Goal: Task Accomplishment & Management: Use online tool/utility

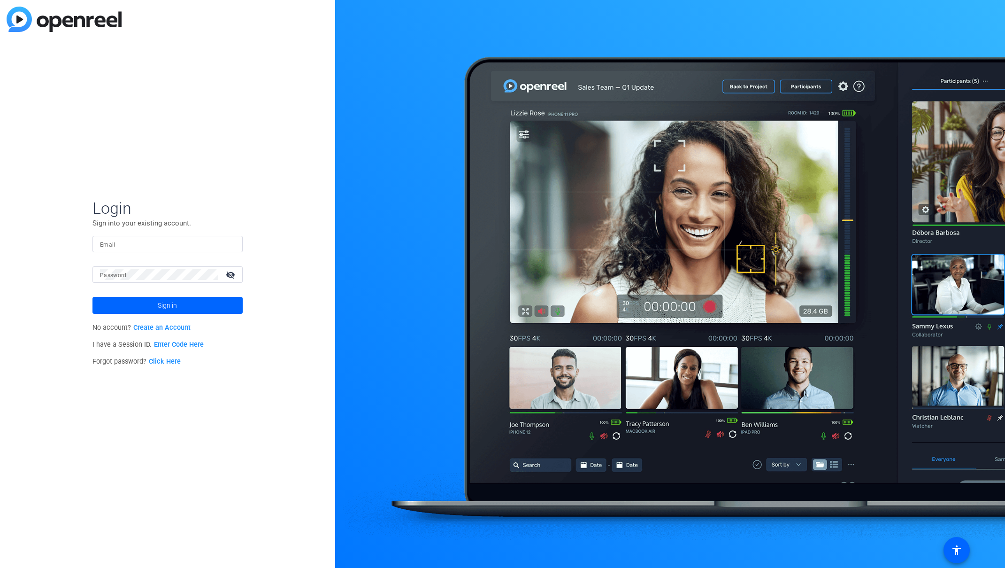
click at [134, 254] on mat-form-field "Email" at bounding box center [167, 251] width 150 height 31
click at [135, 246] on input "Email" at bounding box center [167, 243] width 135 height 11
click at [62, 259] on div "Login Sign into your existing account. Email Password visibility_off Sign in No…" at bounding box center [167, 284] width 335 height 568
click at [160, 234] on form "Login Sign into your existing account. Email Password visibility_off Sign in" at bounding box center [167, 255] width 150 height 115
click at [160, 243] on input "Email" at bounding box center [167, 243] width 135 height 11
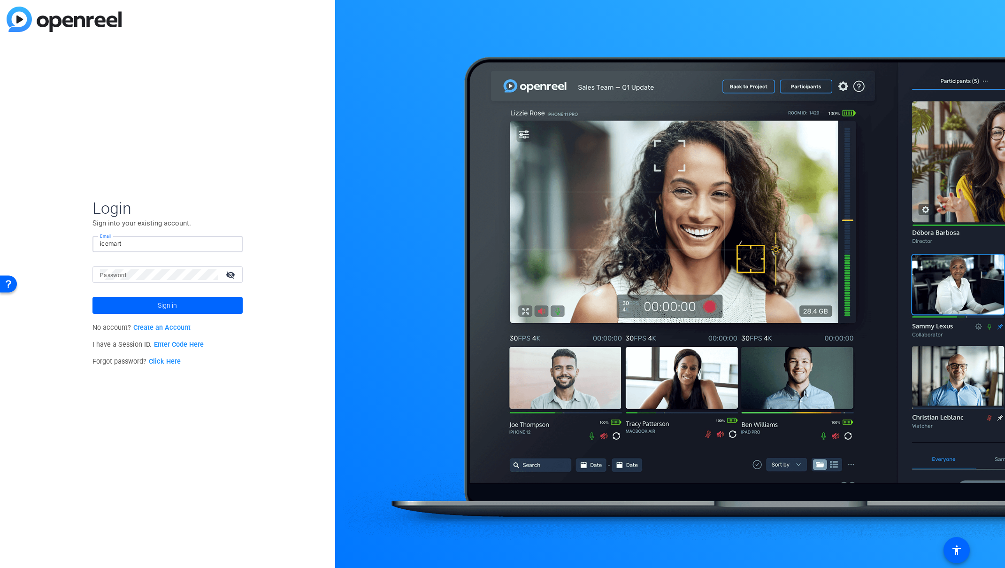
click at [188, 239] on input "icemart" at bounding box center [167, 243] width 135 height 11
type input "[EMAIL_ADDRESS][DOMAIN_NAME]"
click at [92, 297] on button "Sign in" at bounding box center [167, 305] width 150 height 17
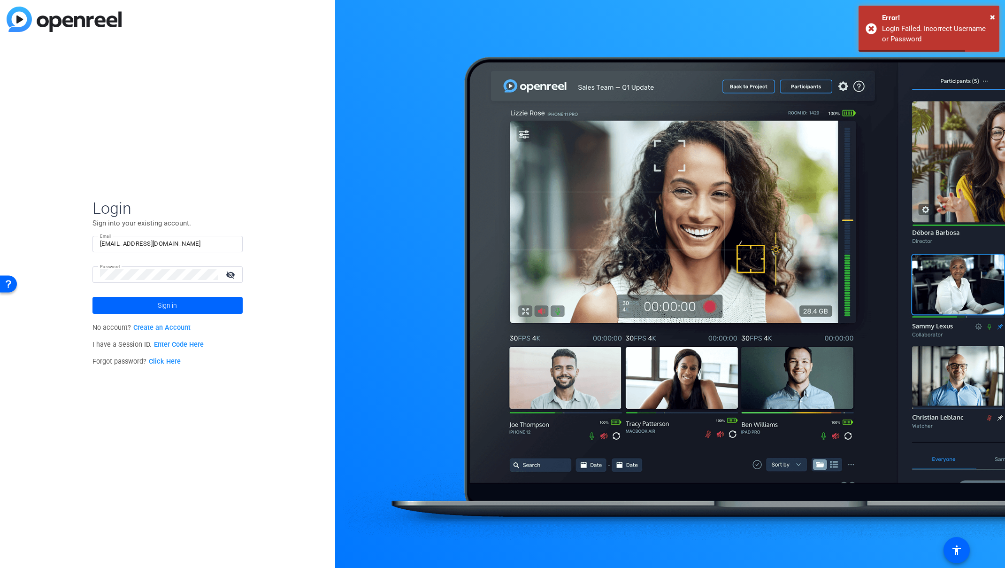
click at [229, 272] on mat-icon "visibility_off" at bounding box center [231, 275] width 23 height 14
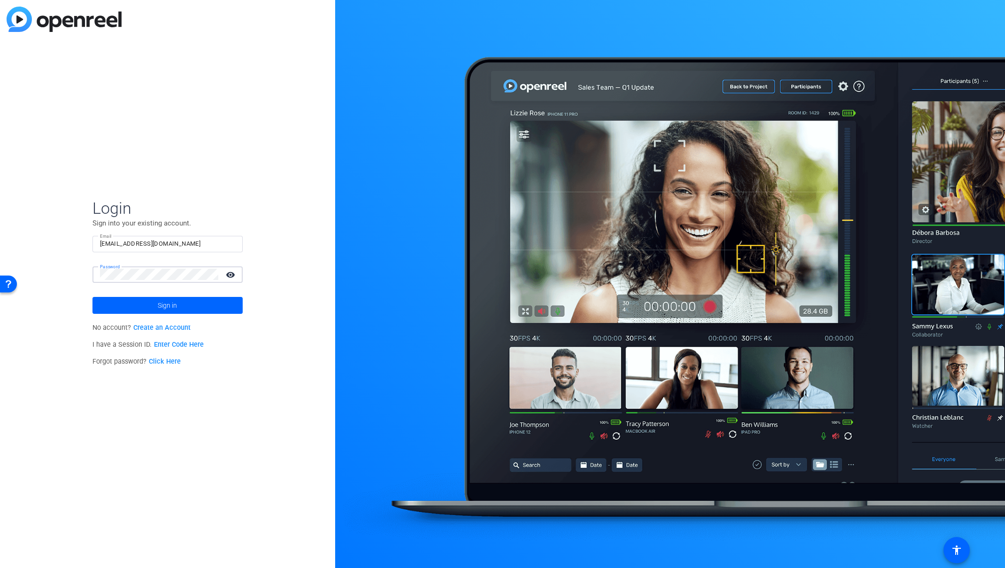
click at [92, 297] on button "Sign in" at bounding box center [167, 305] width 150 height 17
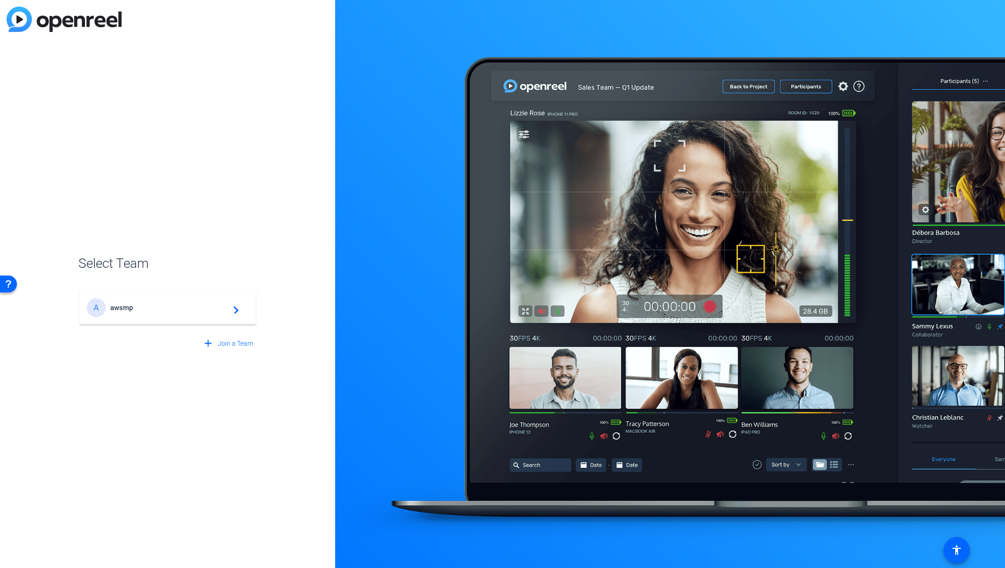
click at [187, 299] on div "A awsmp navigate_next" at bounding box center [168, 307] width 162 height 19
click at [204, 307] on div "A awsmp navigate_next" at bounding box center [167, 302] width 178 height 45
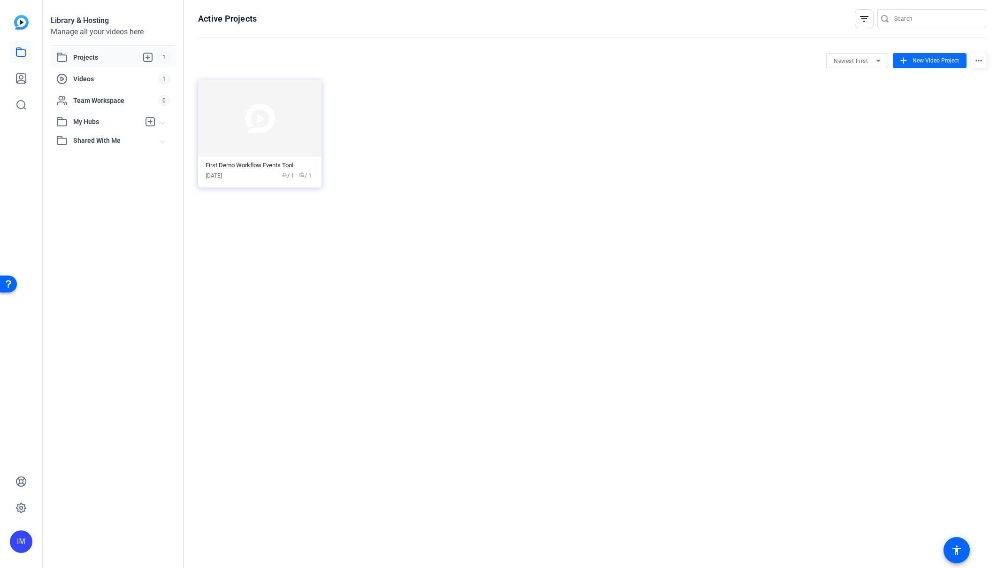
click at [935, 59] on span "New Video Project" at bounding box center [936, 60] width 46 height 8
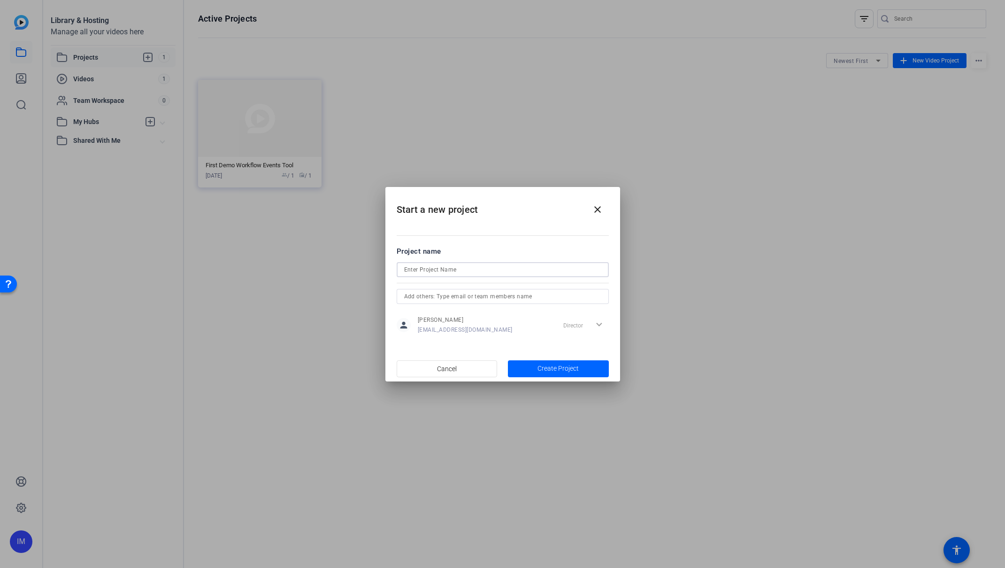
click at [479, 268] on input at bounding box center [502, 269] width 197 height 11
type input "Demo for Sandeep"
click at [536, 364] on span "button" at bounding box center [558, 368] width 101 height 23
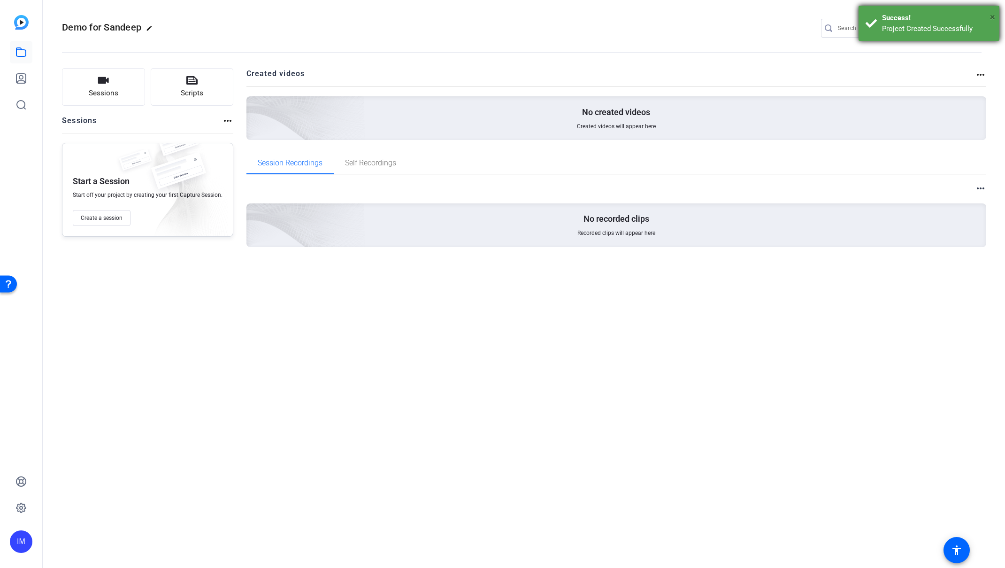
click at [992, 16] on span "×" at bounding box center [992, 16] width 5 height 11
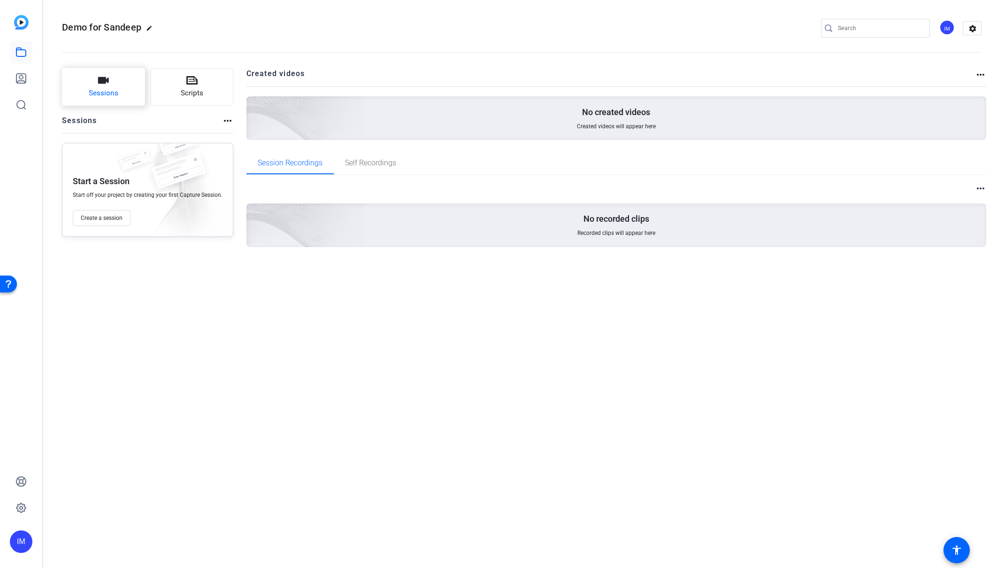
click at [113, 100] on button "Sessions" at bounding box center [103, 87] width 83 height 38
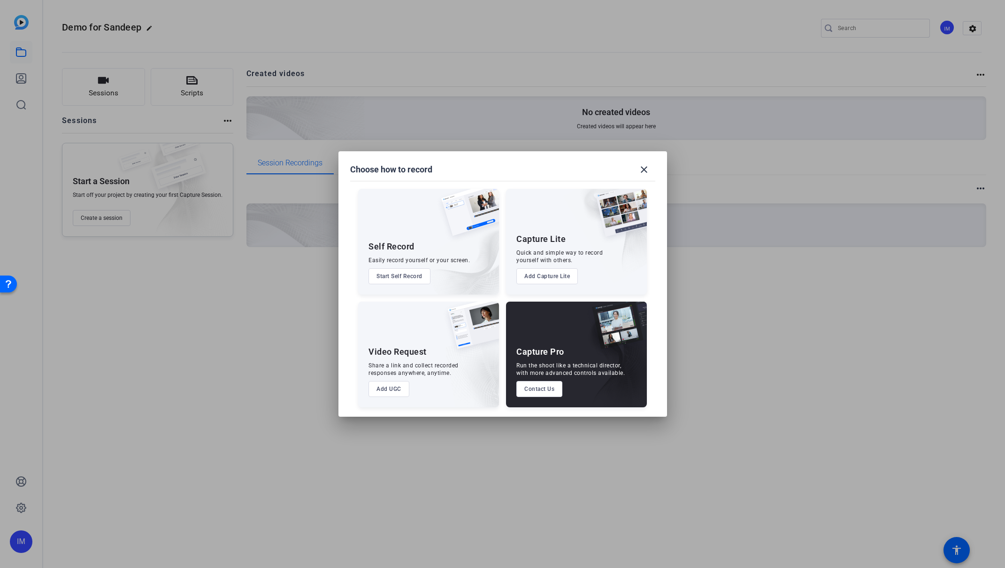
click at [417, 235] on img at bounding box center [458, 251] width 82 height 85
click at [404, 286] on div "Self Record Easily record yourself or your screen. Start Self Record" at bounding box center [428, 242] width 141 height 106
click at [404, 277] on button "Start Self Record" at bounding box center [400, 276] width 62 height 16
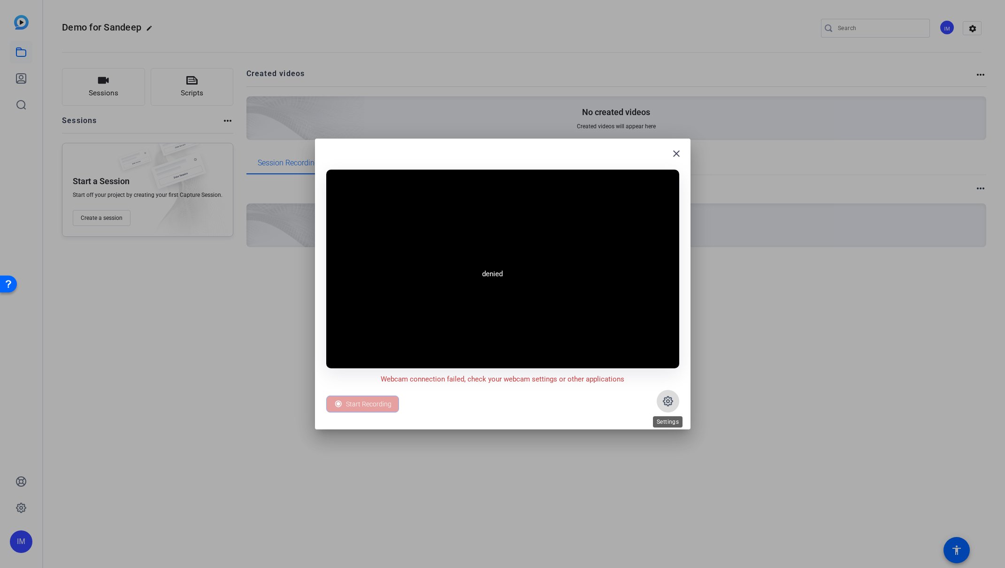
click at [664, 395] on icon at bounding box center [667, 400] width 11 height 11
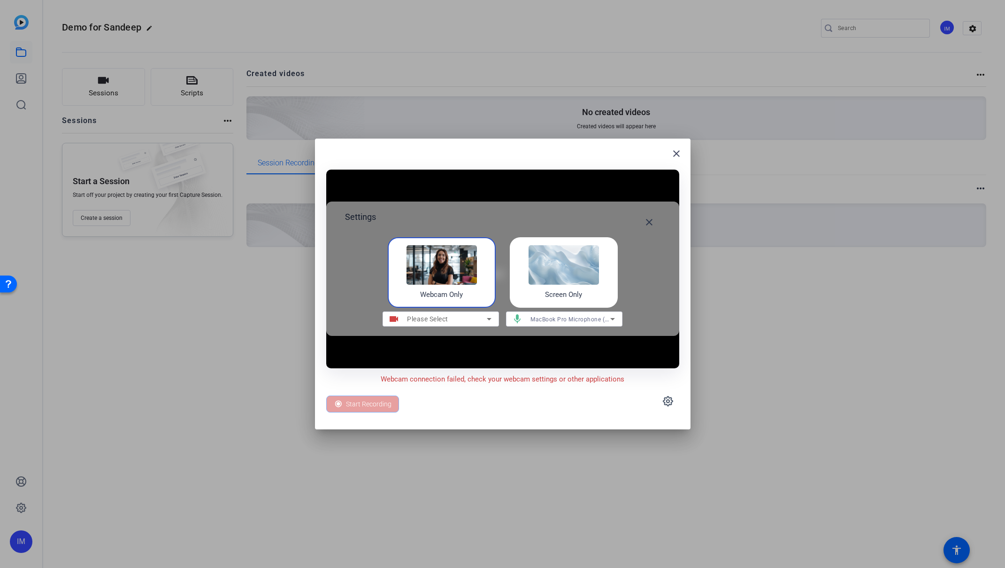
click at [529, 262] on img at bounding box center [564, 264] width 70 height 39
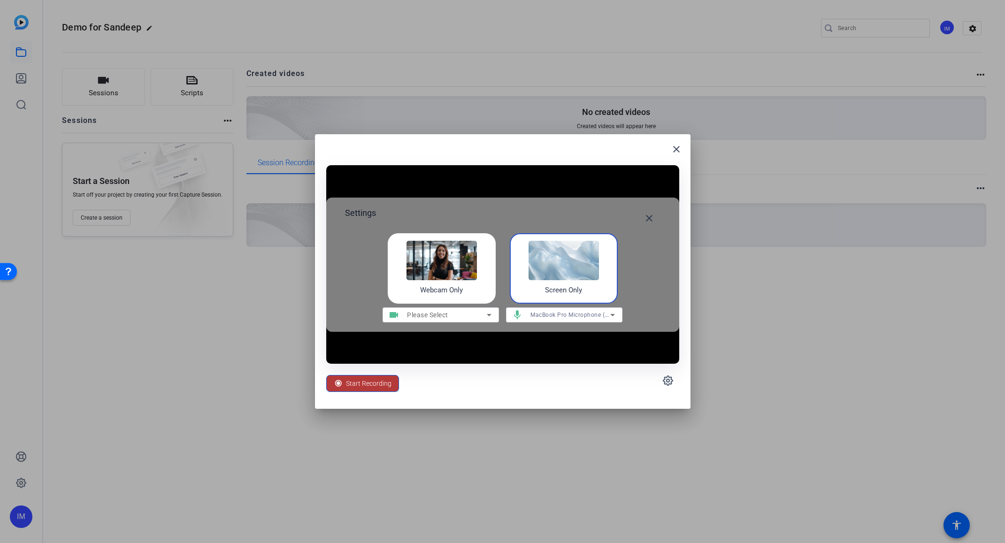
click at [379, 384] on span "Start Recording" at bounding box center [369, 384] width 46 height 18
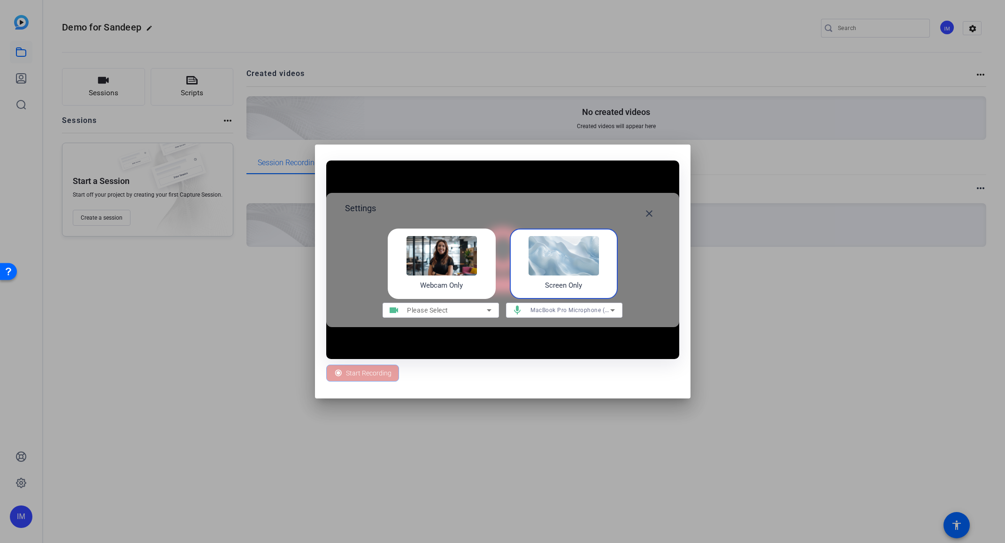
click at [550, 262] on img at bounding box center [564, 255] width 70 height 39
click at [362, 377] on span "Stop 00:00:37" at bounding box center [366, 373] width 40 height 18
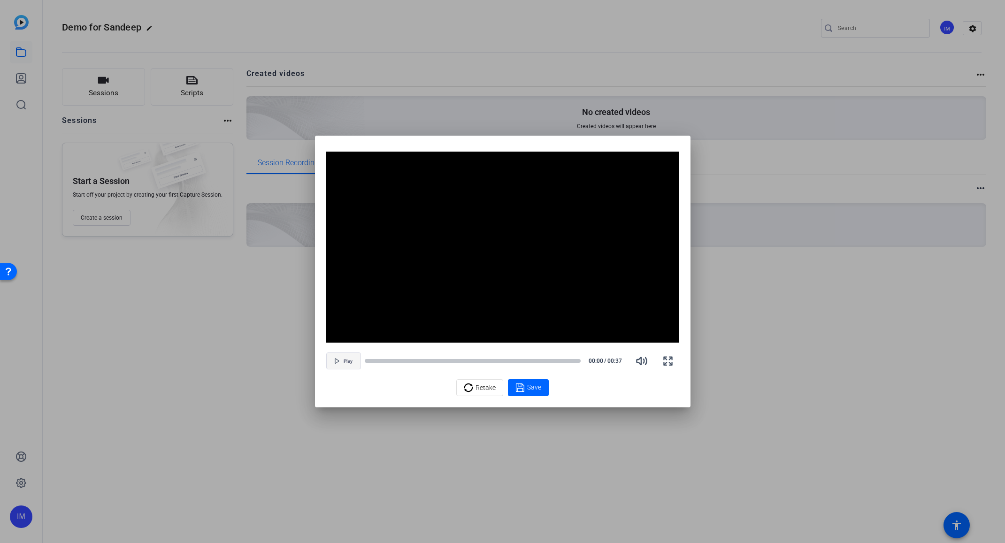
click at [351, 369] on span "button" at bounding box center [344, 361] width 34 height 23
click at [517, 387] on icon at bounding box center [520, 387] width 9 height 11
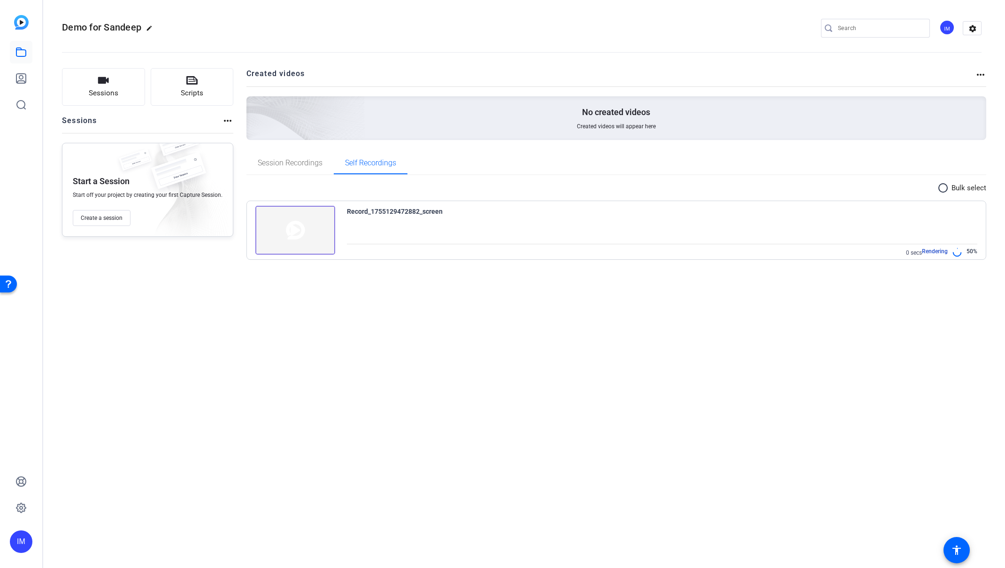
click at [906, 243] on div "Record_1755129472882_screen 0 secs Rendering 50%" at bounding box center [662, 232] width 631 height 52
click at [933, 252] on div "Download" at bounding box center [942, 251] width 45 height 12
click at [974, 248] on mat-icon "more_horiz" at bounding box center [971, 251] width 11 height 11
click at [953, 284] on span "Download MP4" at bounding box center [949, 285] width 41 height 11
drag, startPoint x: 933, startPoint y: 314, endPoint x: 938, endPoint y: 281, distance: 33.2
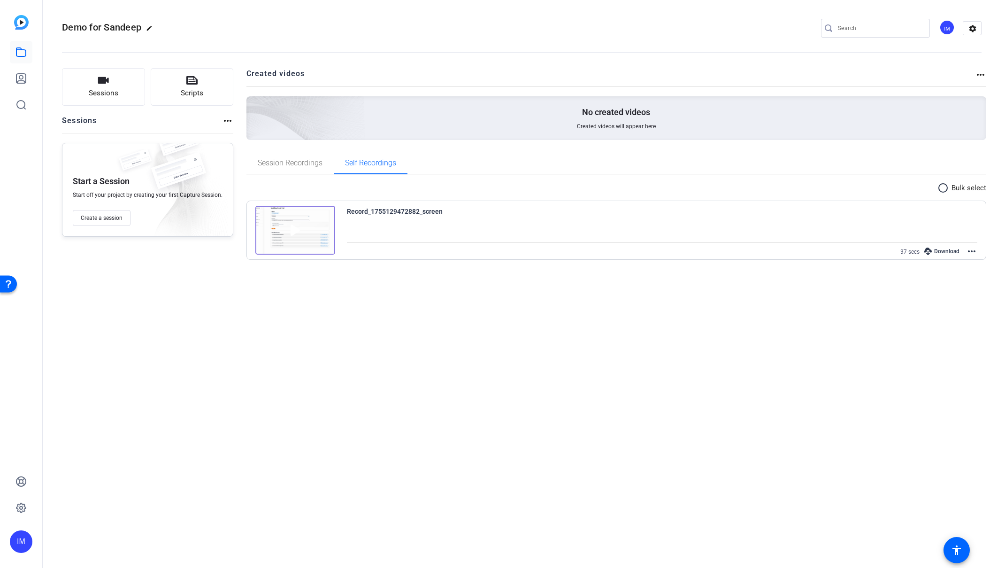
click at [932, 308] on div "Demo for Sandeep edit IM settings Sessions Scripts Sessions more_horiz Start a …" at bounding box center [524, 284] width 962 height 568
click at [940, 254] on div "Download" at bounding box center [942, 251] width 45 height 12
click at [970, 249] on mat-icon "more_horiz" at bounding box center [971, 251] width 11 height 11
